Goal: Navigation & Orientation: Find specific page/section

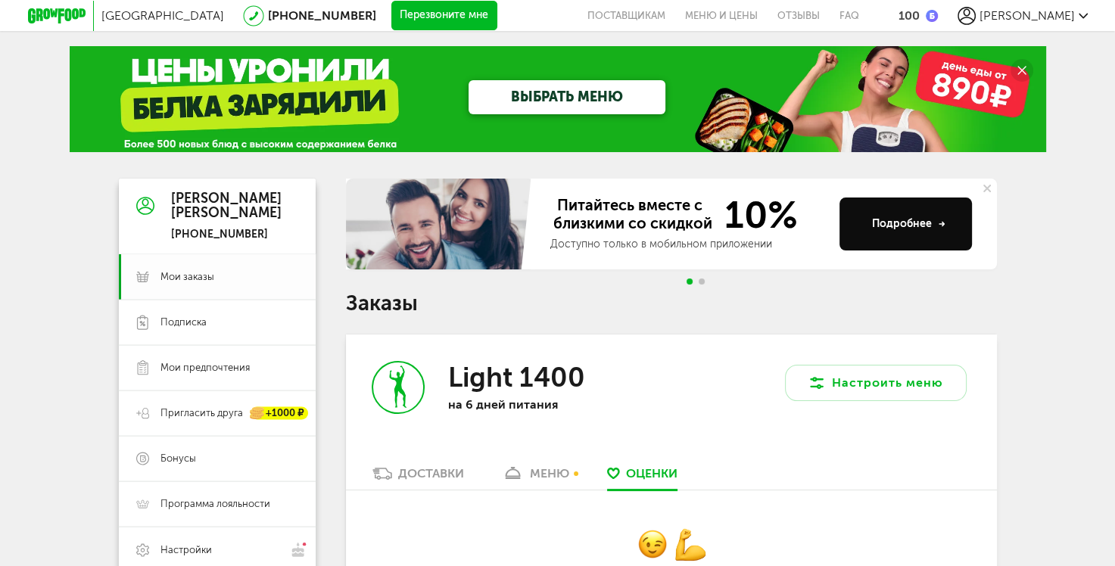
click at [205, 276] on span "Мои заказы" at bounding box center [187, 277] width 54 height 14
click at [188, 276] on span "Мои заказы" at bounding box center [187, 277] width 54 height 14
click at [179, 318] on span "Подписка" at bounding box center [183, 323] width 46 height 14
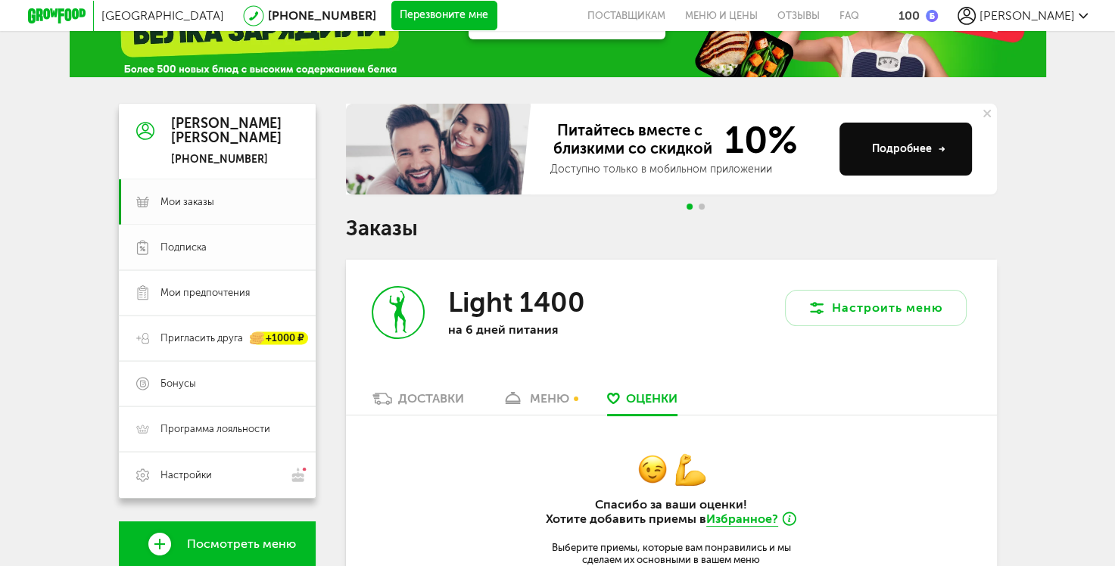
scroll to position [76, 0]
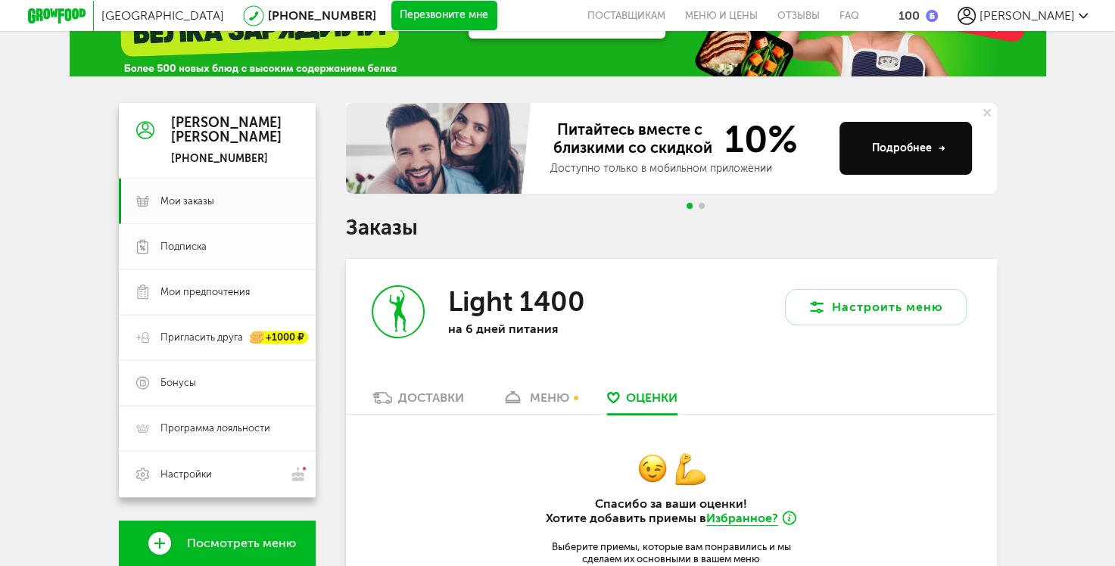
click at [185, 240] on span "Подписка" at bounding box center [183, 247] width 46 height 14
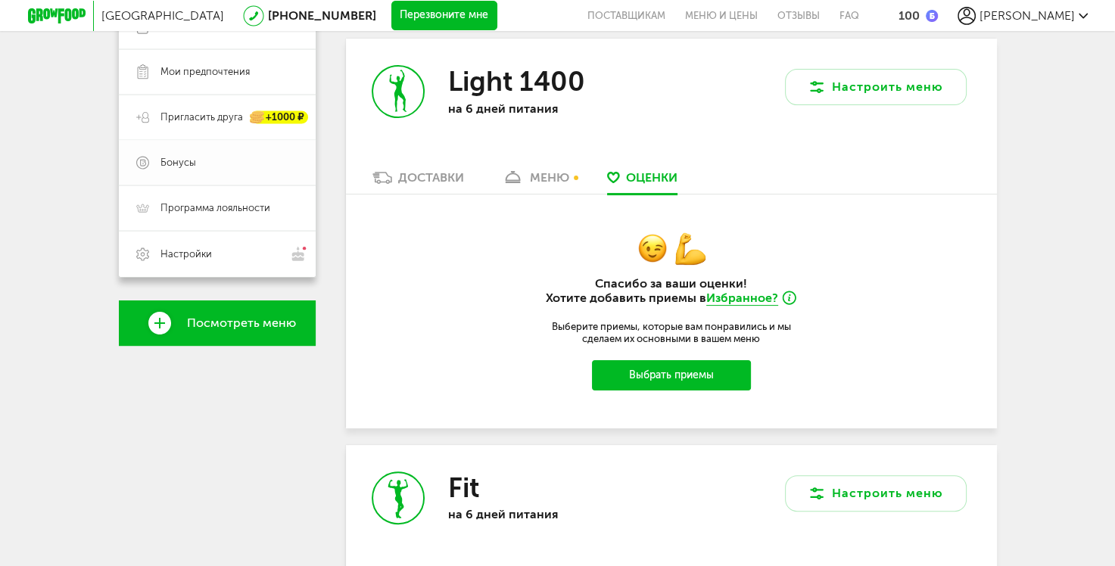
scroll to position [303, 0]
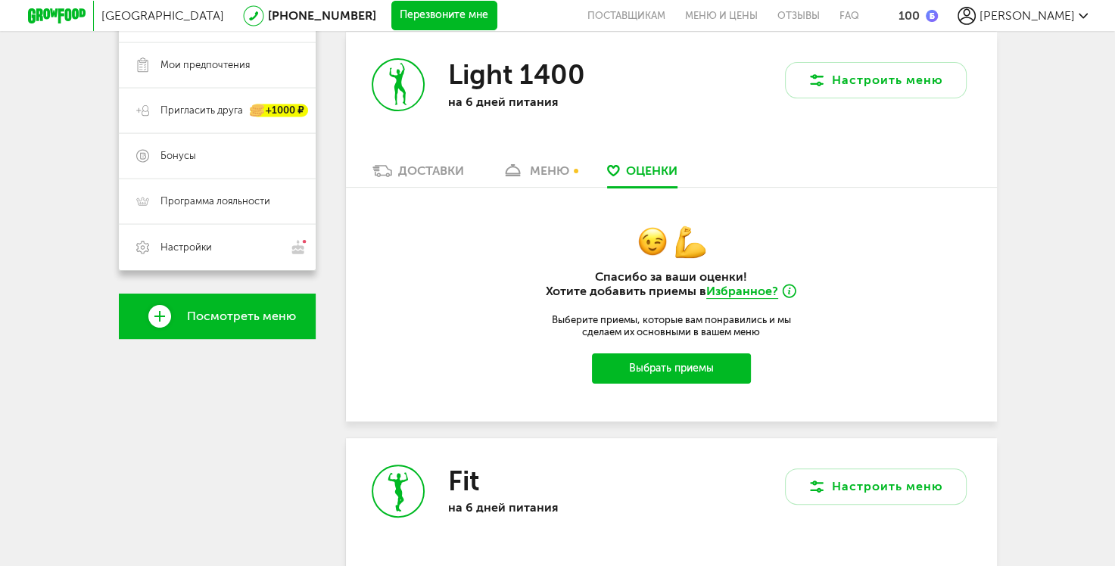
click at [221, 321] on span "Посмотреть меню" at bounding box center [241, 317] width 109 height 14
click at [262, 325] on link "Посмотреть меню" at bounding box center [217, 316] width 197 height 45
click at [197, 316] on span "Посмотреть меню" at bounding box center [241, 317] width 109 height 14
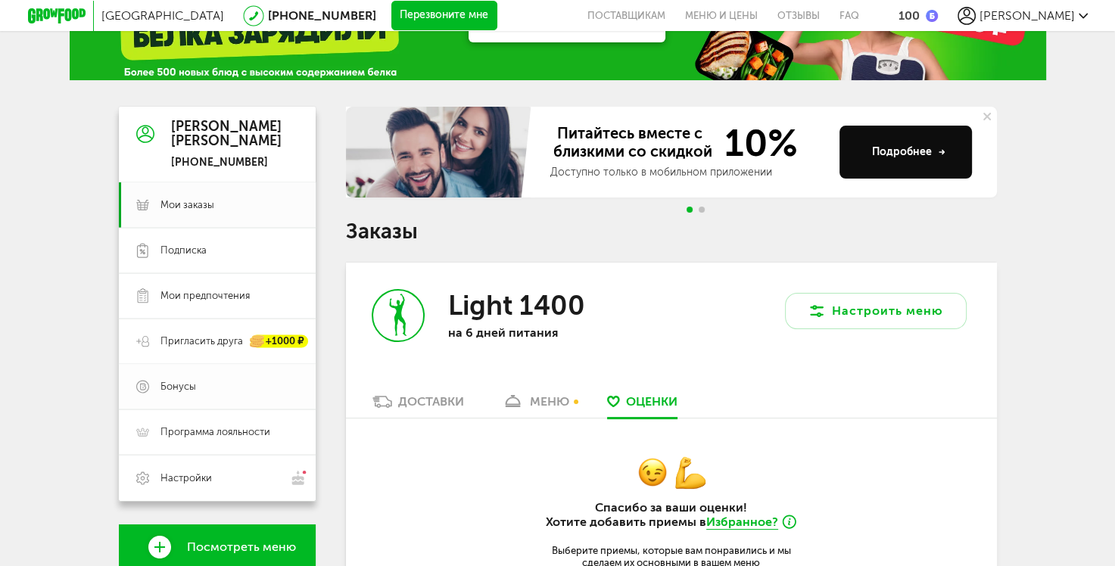
scroll to position [76, 0]
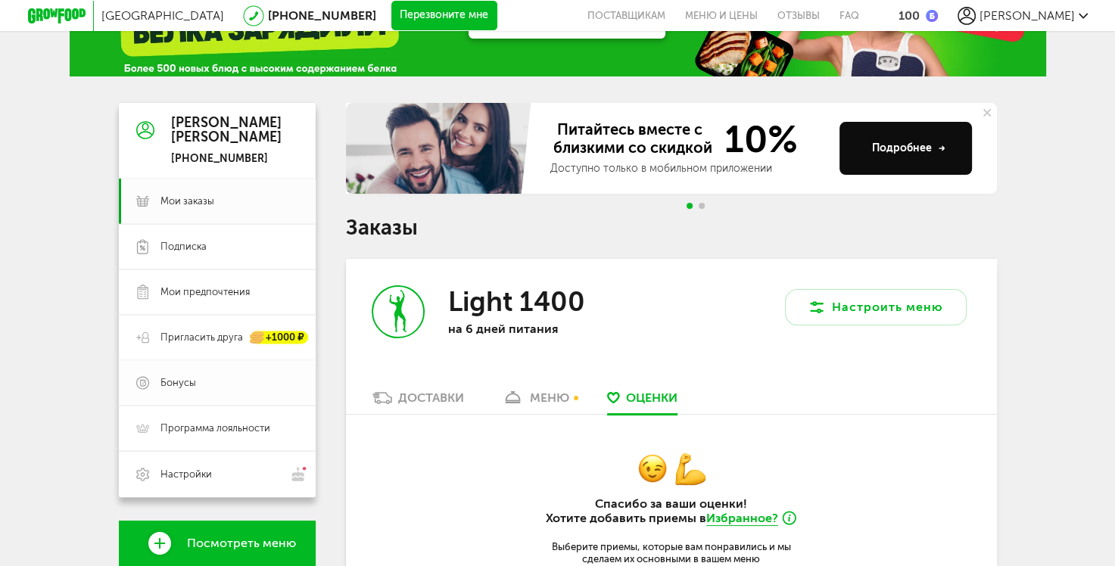
click at [191, 382] on span "Бонусы" at bounding box center [178, 383] width 36 height 14
click at [176, 428] on span "Программа лояльности" at bounding box center [215, 429] width 110 height 14
